Goal: Find specific page/section: Find specific page/section

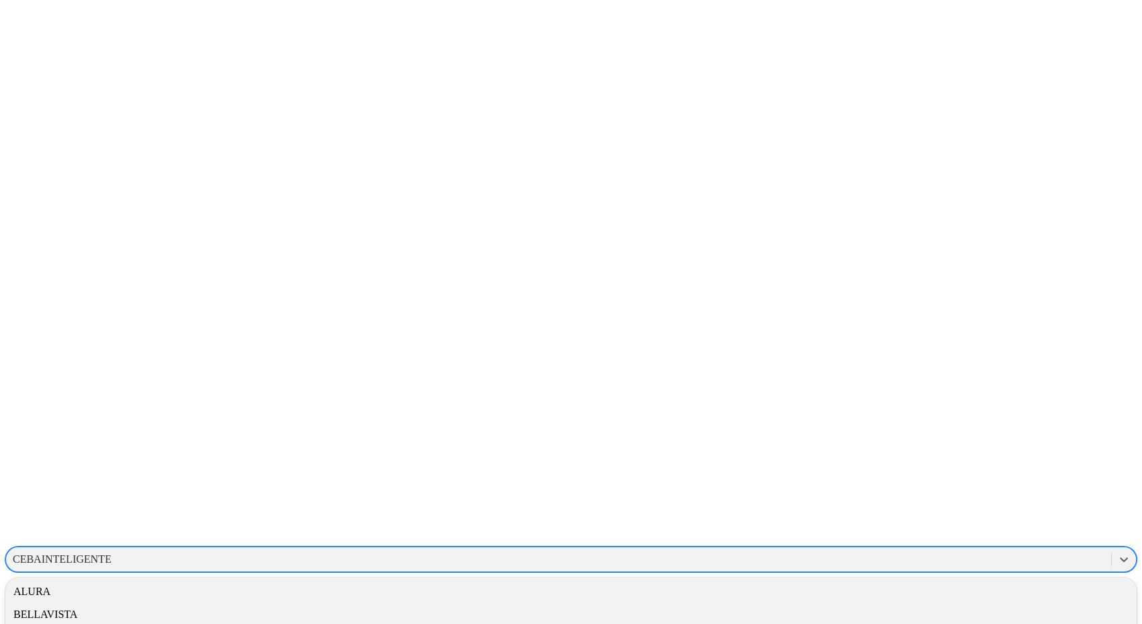
click at [856, 549] on div "CEBAINTELIGENTE" at bounding box center [558, 559] width 1105 height 20
